Goal: Navigation & Orientation: Find specific page/section

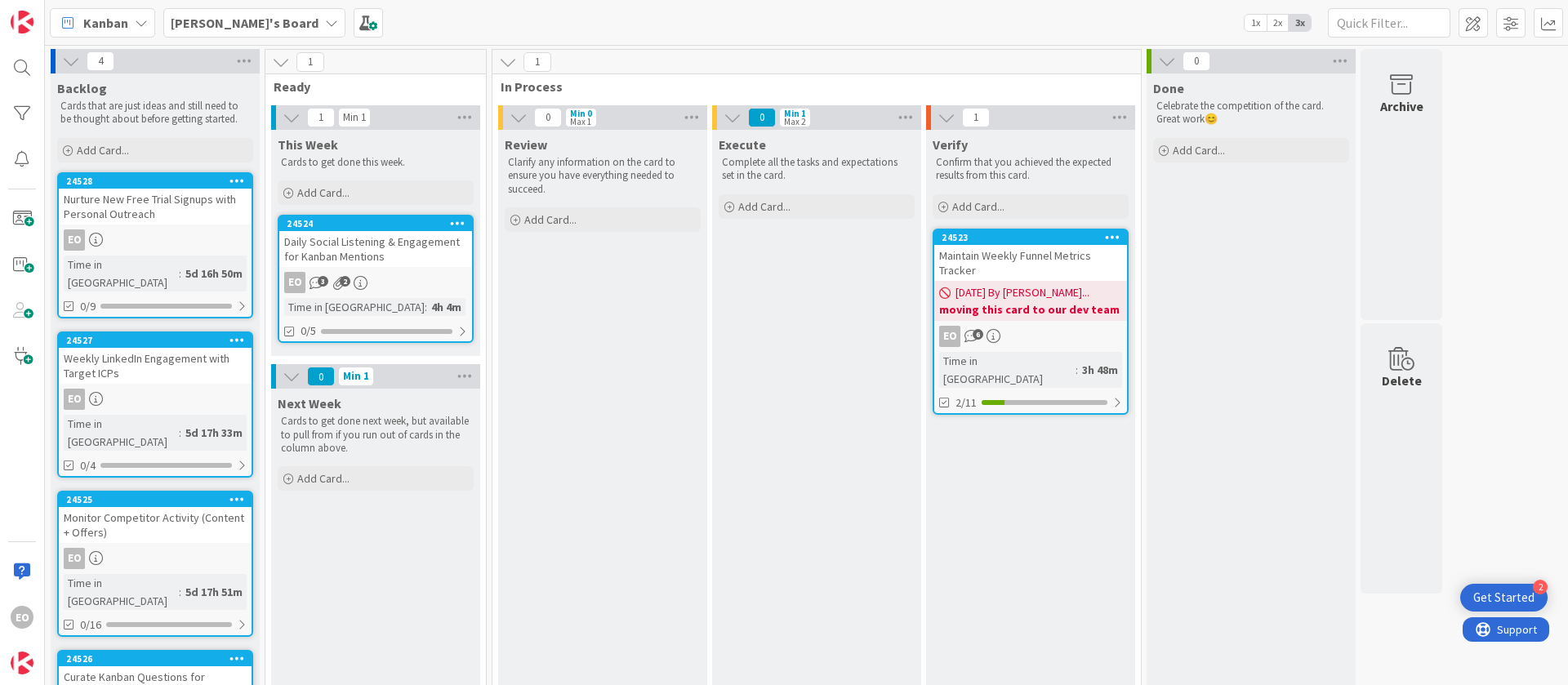
click at [410, 268] on link "24524 Daily Social Listening & Engagement for Kanban Mentions EO 3 2 Time in [G…" at bounding box center [375, 279] width 196 height 128
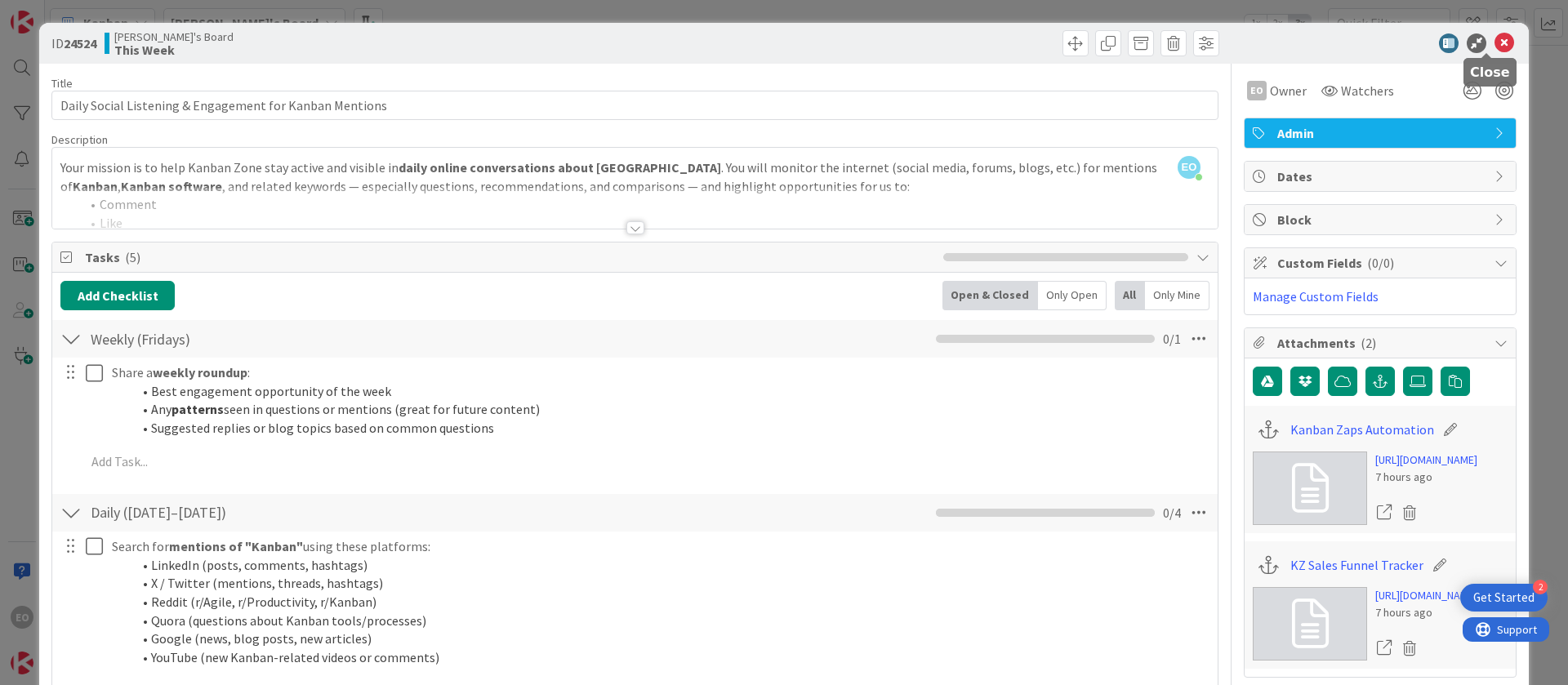
click at [1494, 46] on icon at bounding box center [1504, 43] width 20 height 20
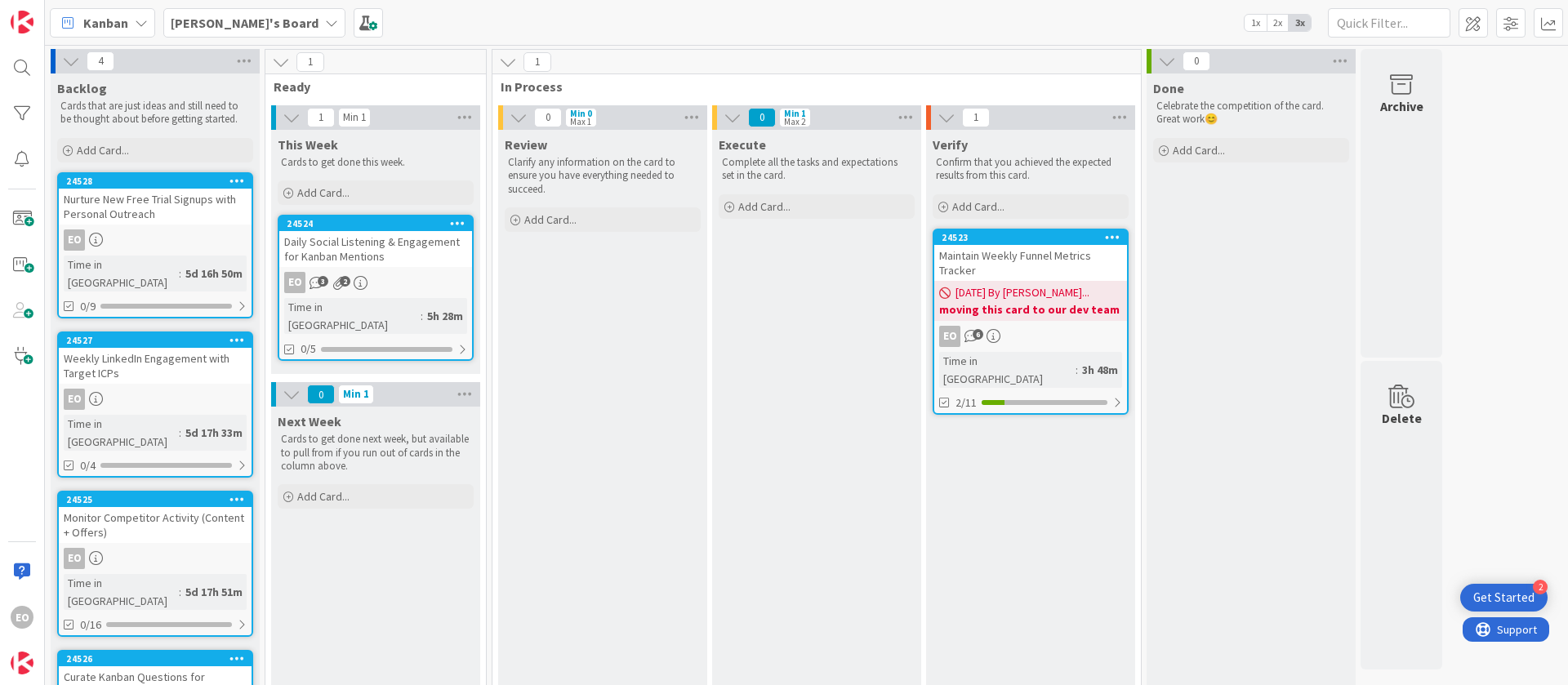
click at [1058, 314] on b "moving this card to our dev team" at bounding box center [1030, 310] width 183 height 16
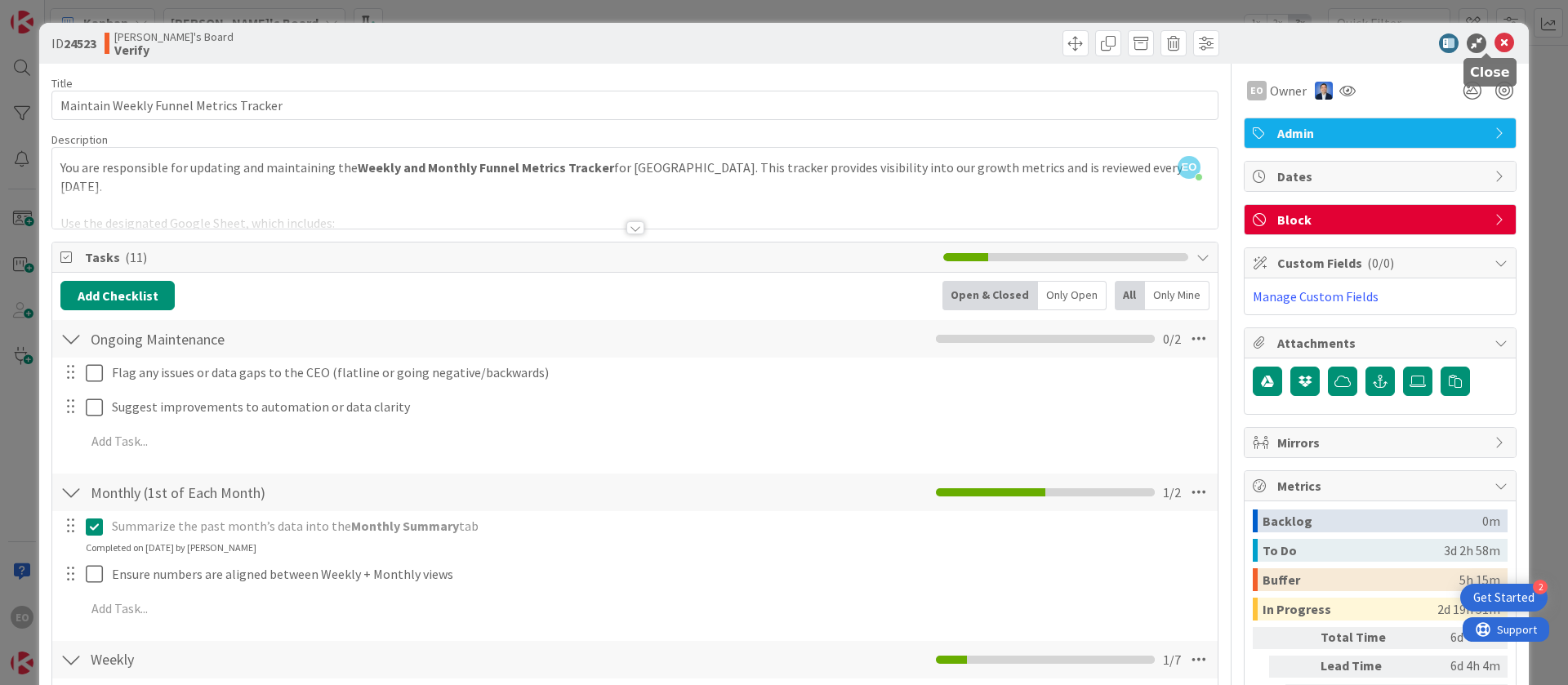
click at [1494, 50] on icon at bounding box center [1504, 43] width 20 height 20
